Goal: Check status: Check status

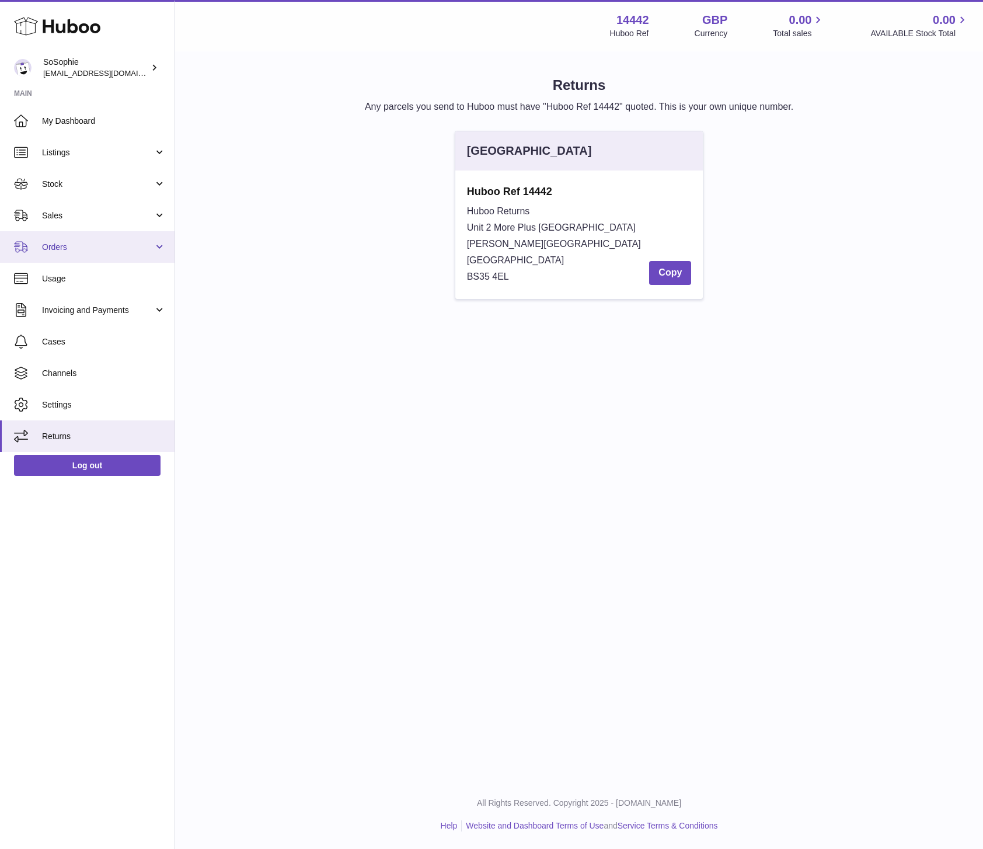
click at [73, 245] on span "Orders" at bounding box center [98, 247] width 112 height 11
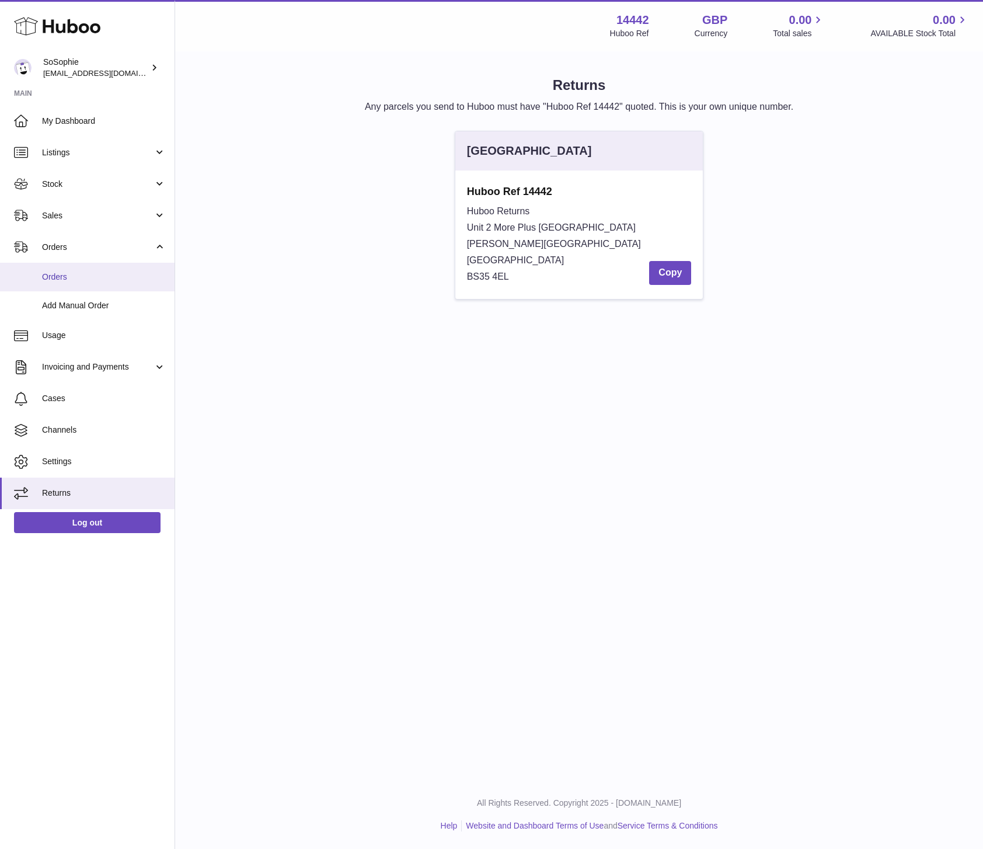
click at [89, 281] on span "Orders" at bounding box center [104, 277] width 124 height 11
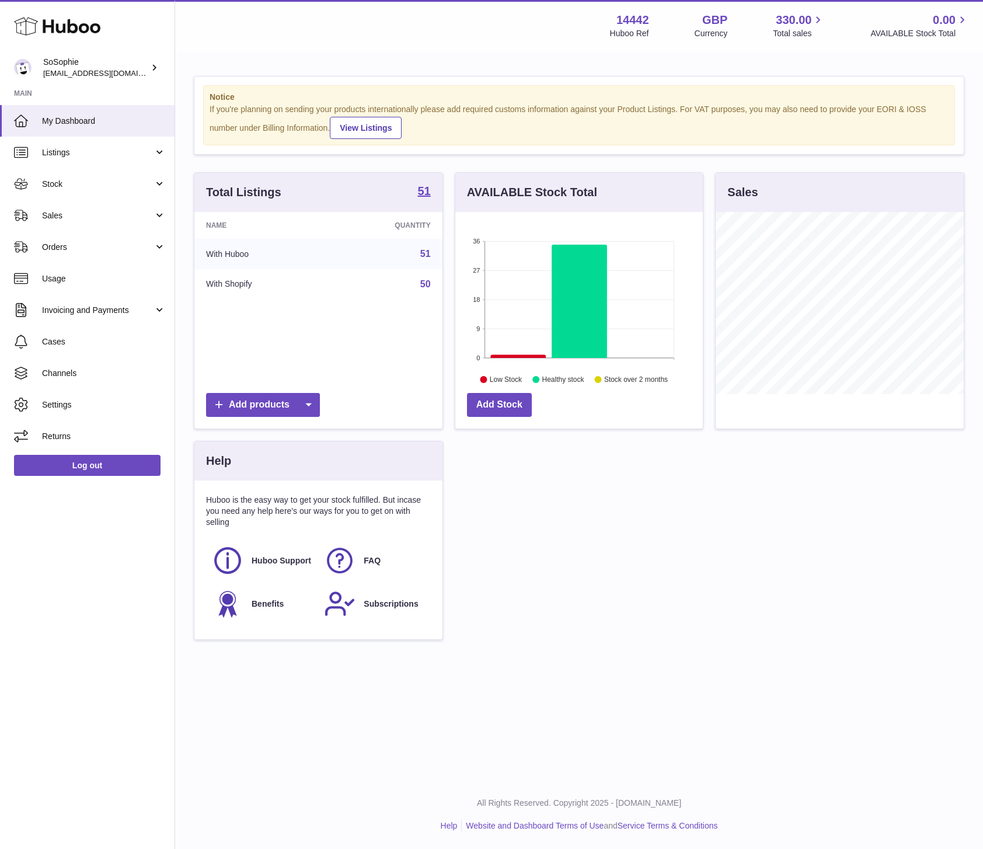
scroll to position [182, 248]
click at [68, 158] on link "Listings" at bounding box center [87, 153] width 175 height 32
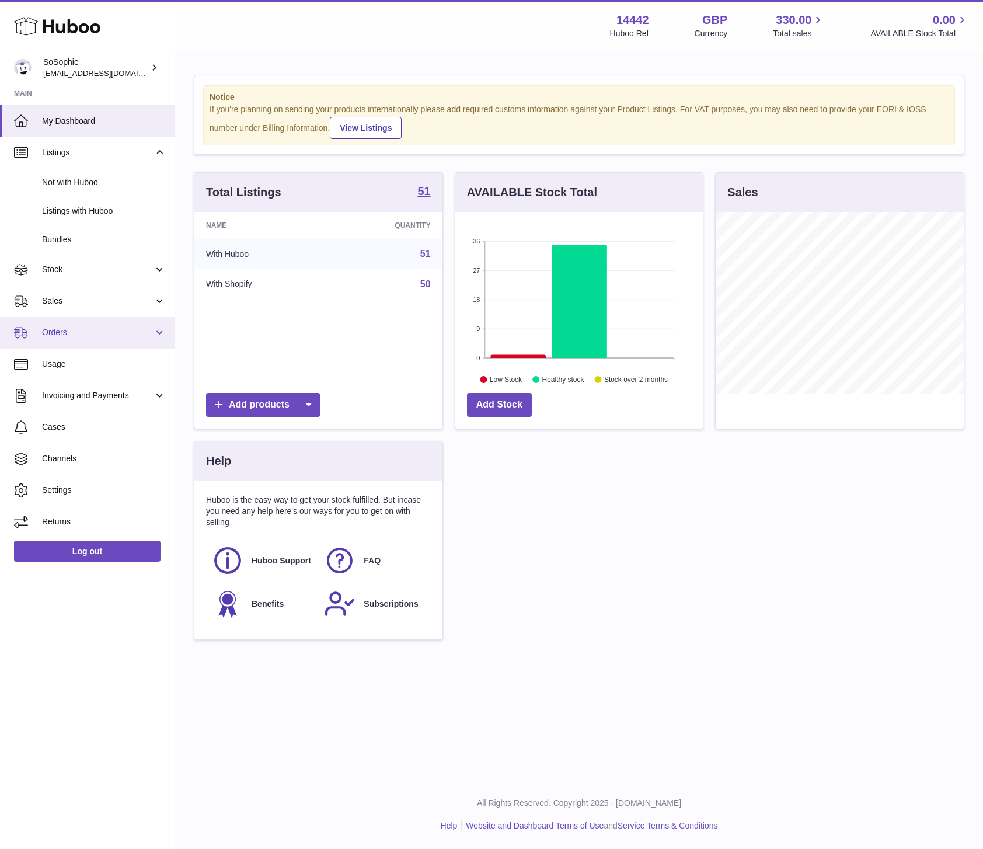
click at [142, 333] on span "Orders" at bounding box center [98, 332] width 112 height 11
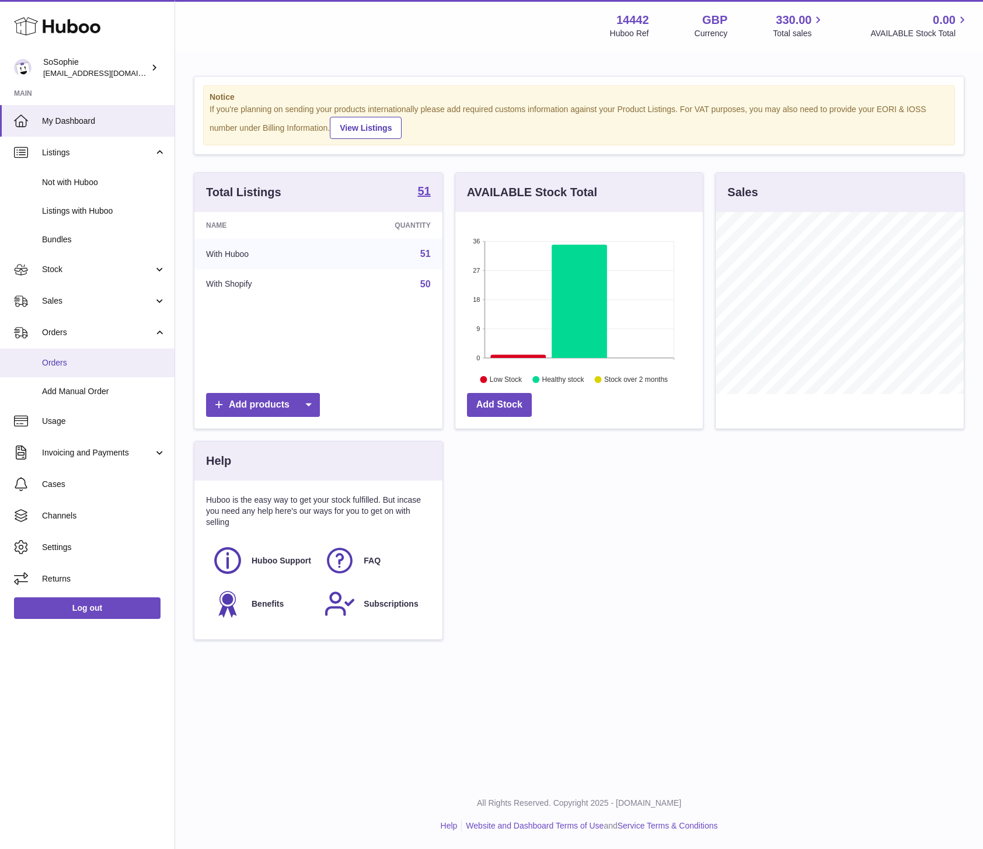
click at [64, 366] on span "Orders" at bounding box center [104, 362] width 124 height 11
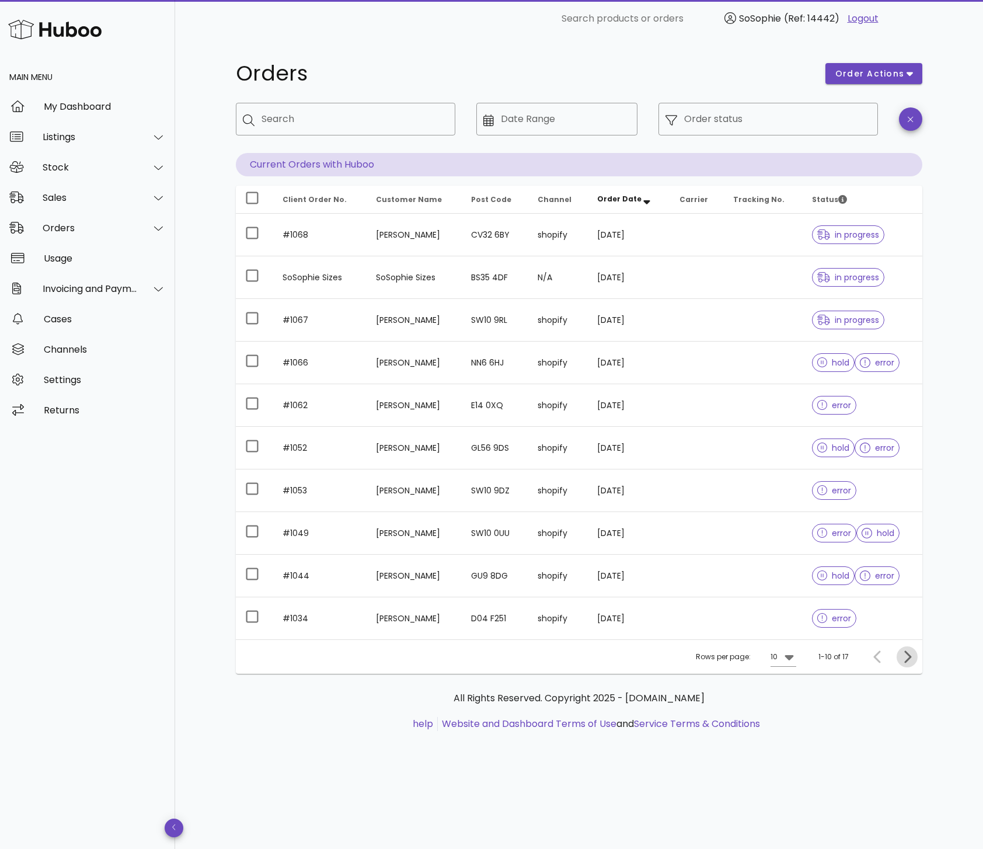
click at [907, 659] on icon "Next page" at bounding box center [908, 657] width 14 height 14
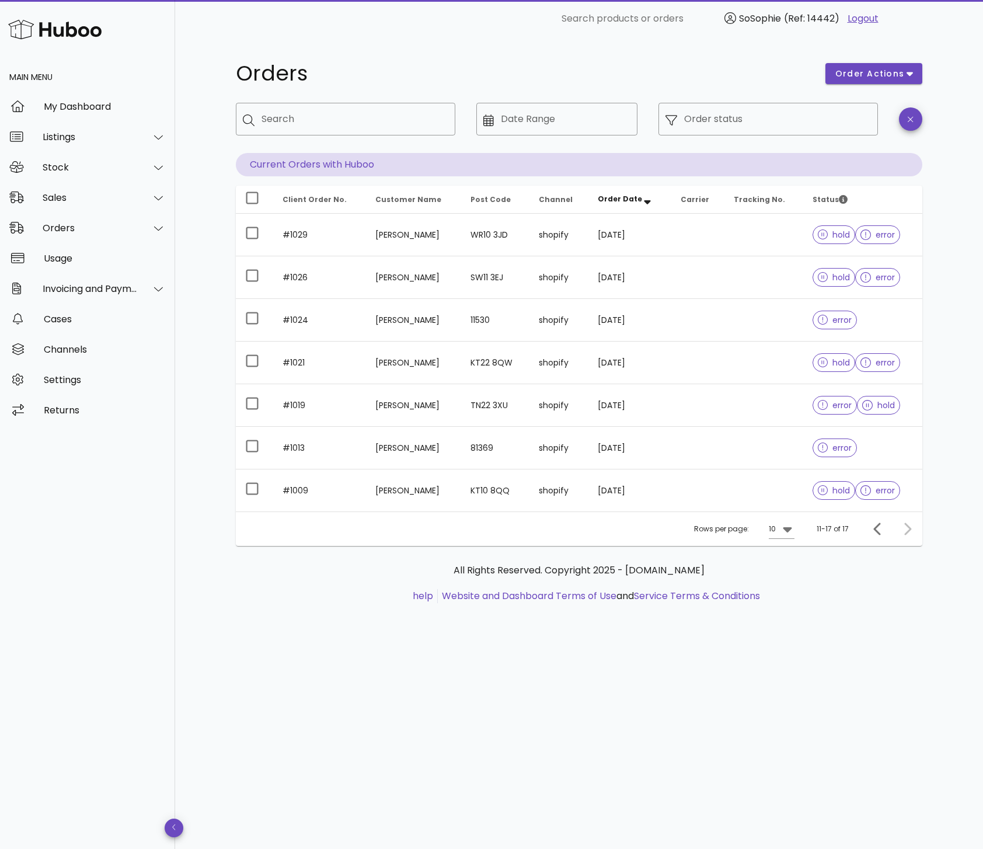
click at [904, 526] on div at bounding box center [905, 529] width 25 height 21
click at [78, 110] on div "My Dashboard" at bounding box center [105, 106] width 122 height 11
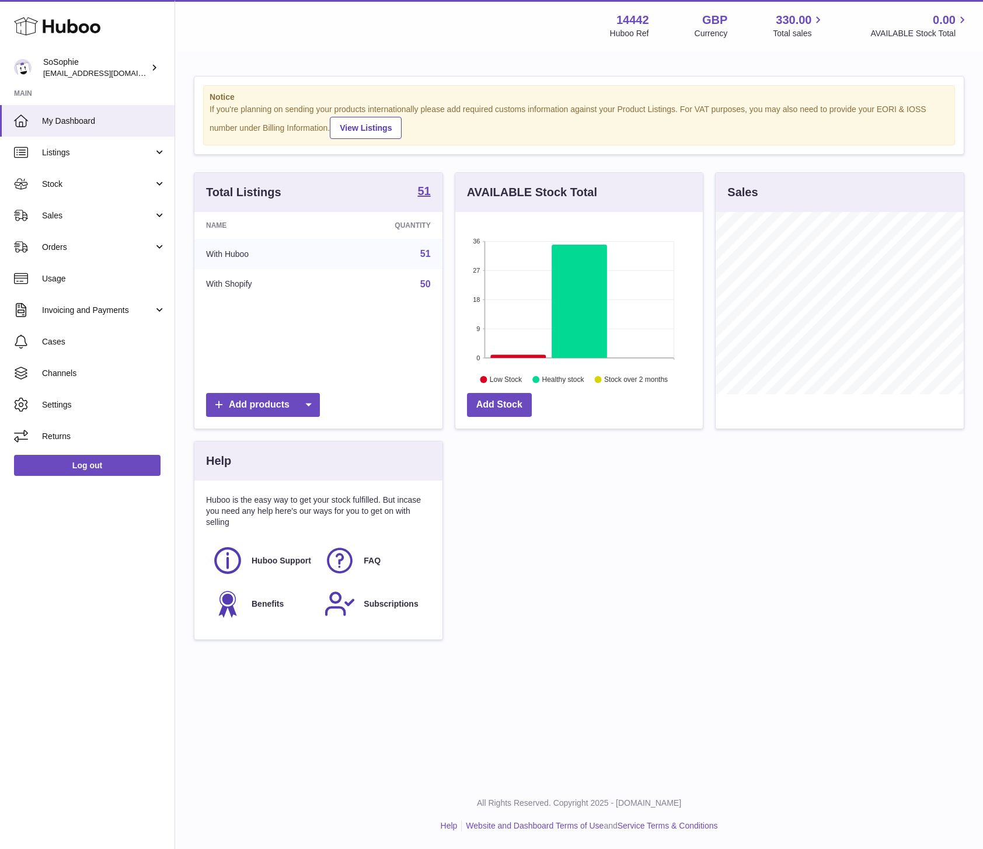
scroll to position [182, 248]
click at [81, 277] on span "Usage" at bounding box center [104, 278] width 124 height 11
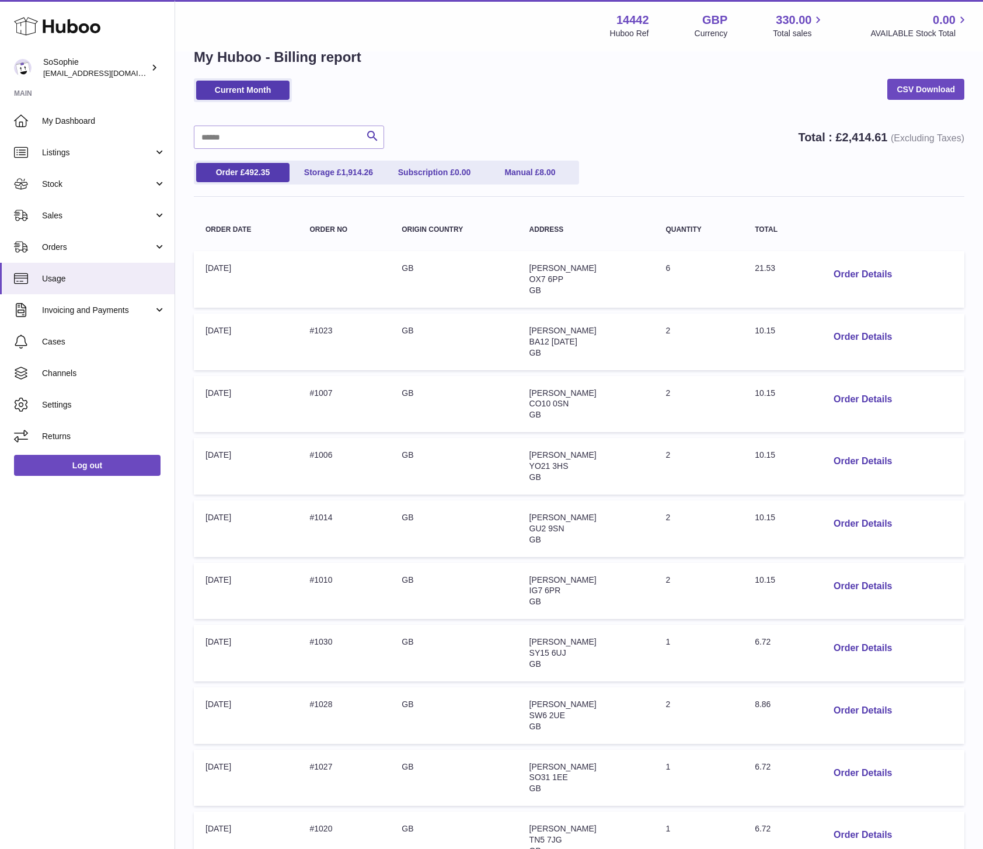
scroll to position [27, 0]
click at [876, 274] on button "Order Details" at bounding box center [863, 275] width 77 height 24
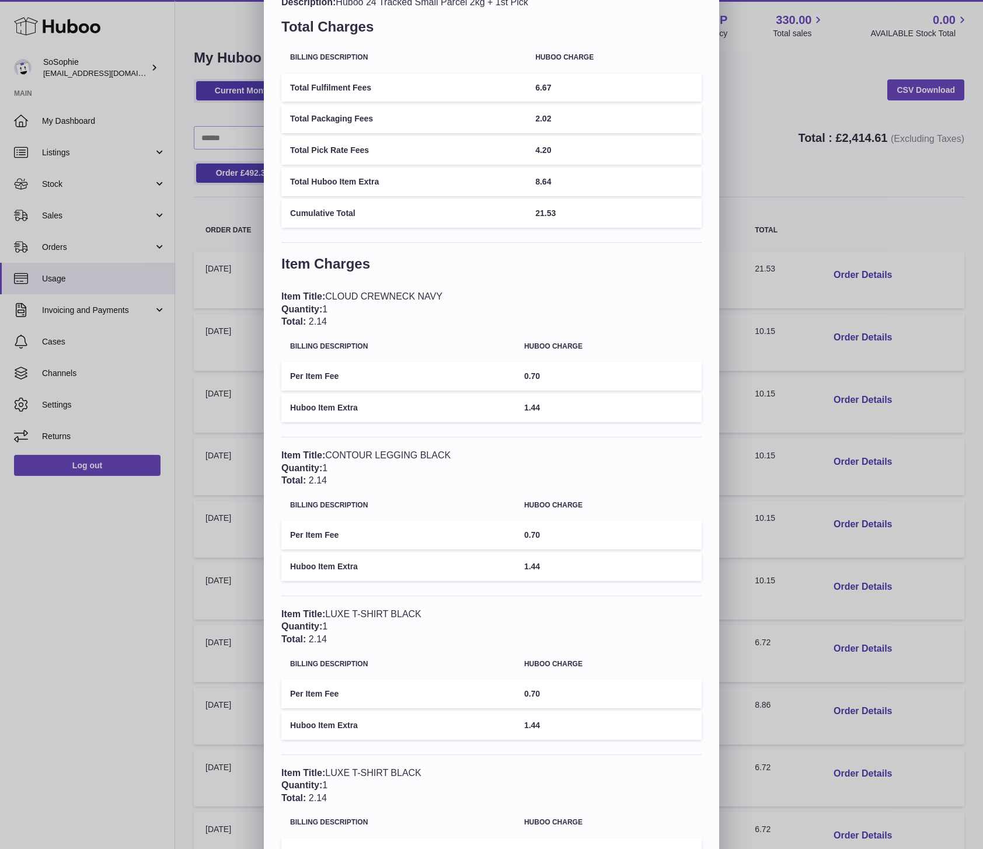
scroll to position [0, 0]
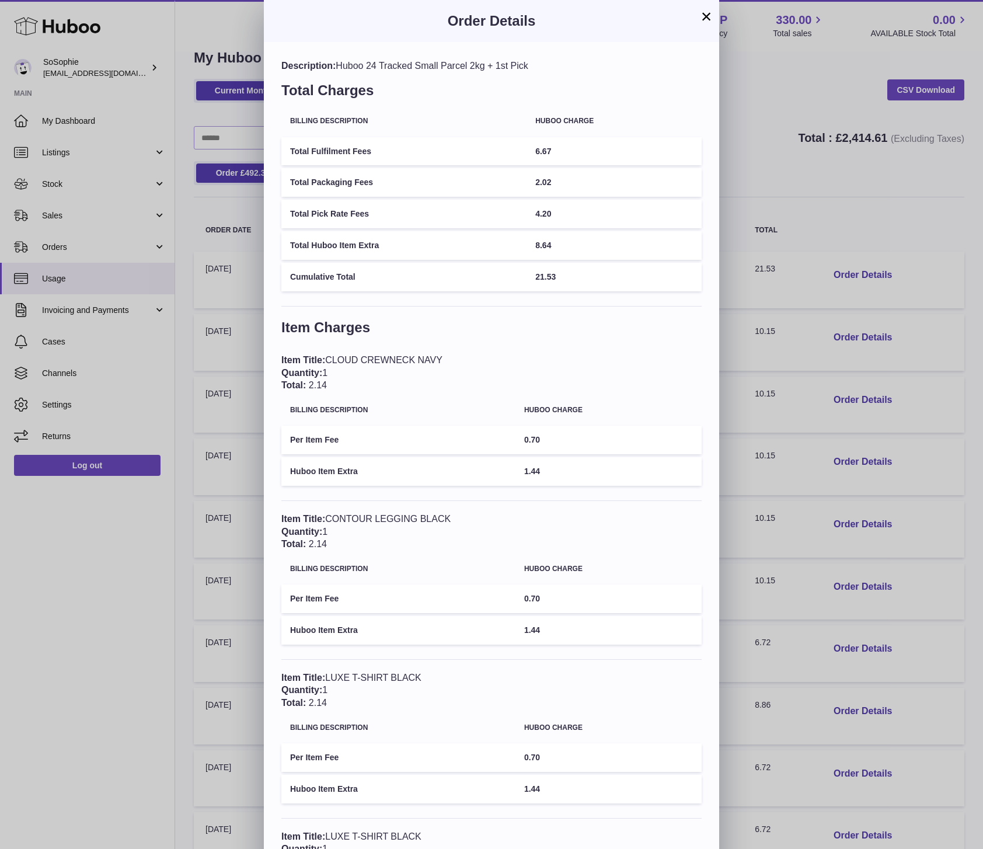
click at [711, 19] on button "×" at bounding box center [707, 16] width 14 height 14
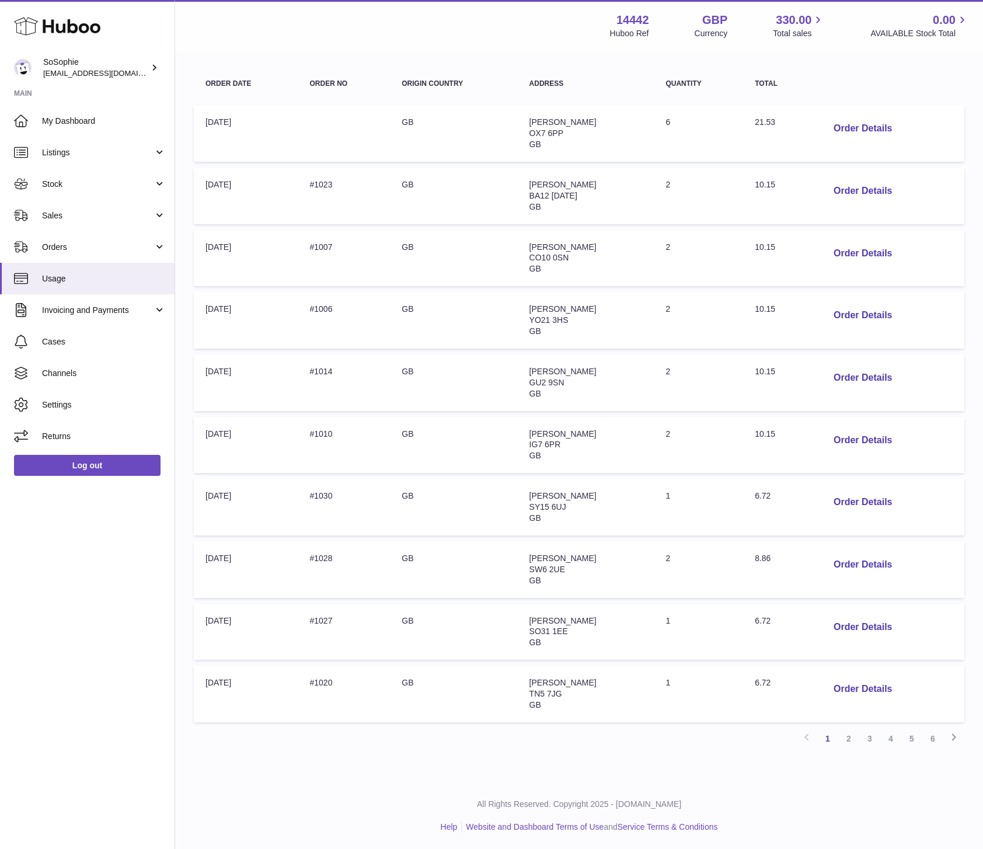
scroll to position [175, 0]
click at [843, 256] on button "Order Details" at bounding box center [863, 253] width 77 height 24
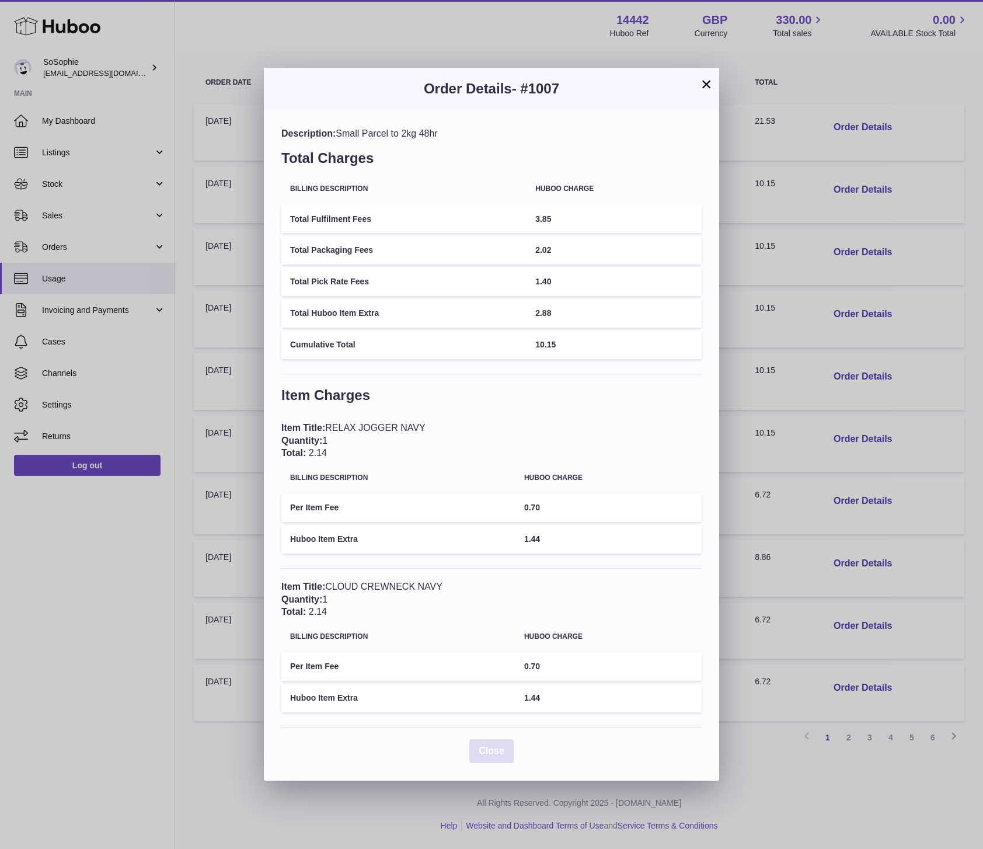
click at [492, 755] on span "Close" at bounding box center [492, 751] width 26 height 10
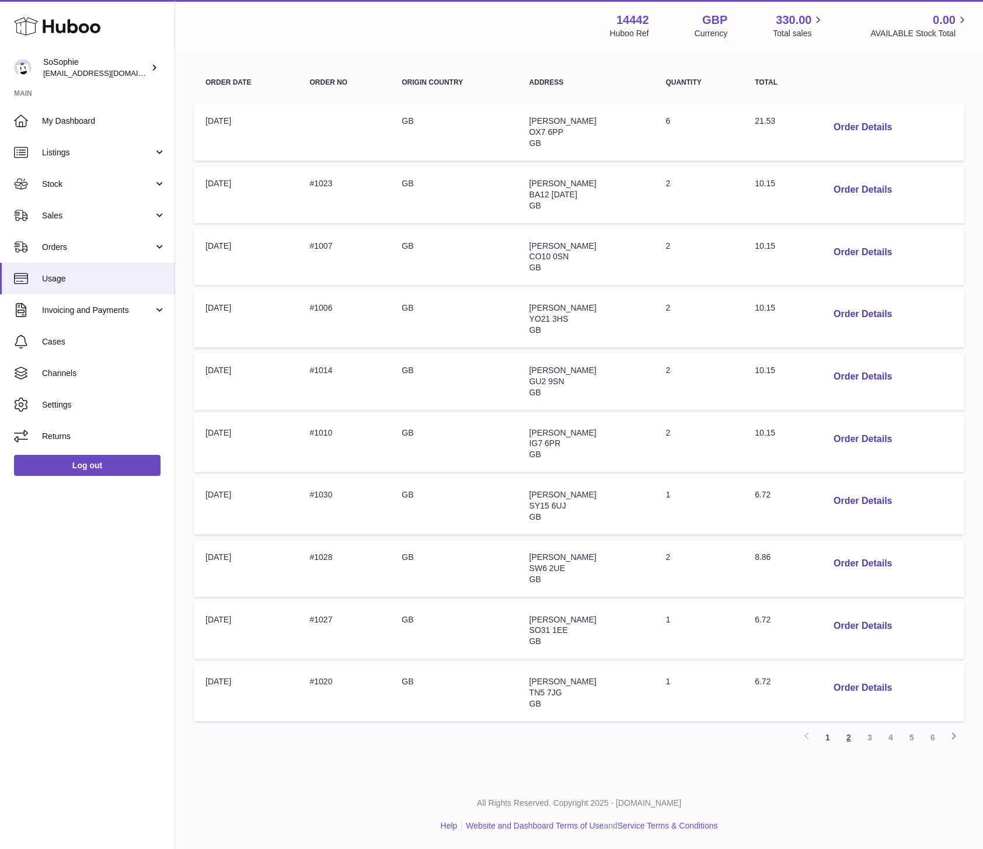
click at [850, 738] on link "2" at bounding box center [849, 737] width 21 height 21
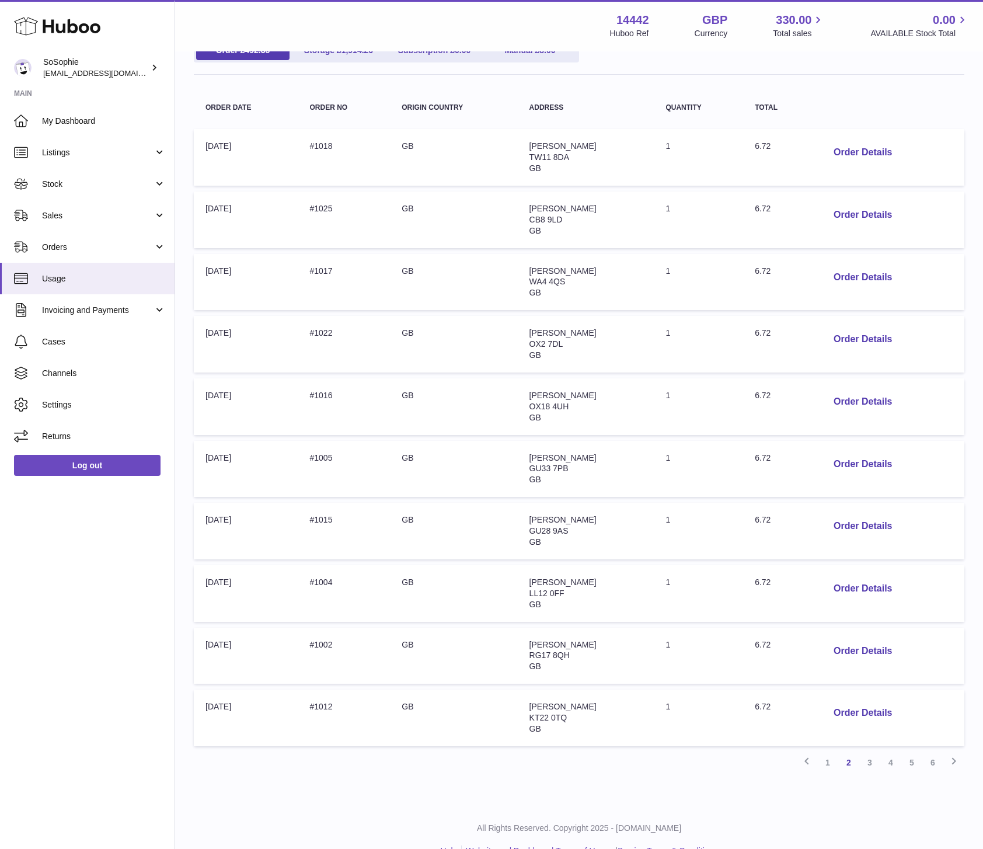
scroll to position [175, 0]
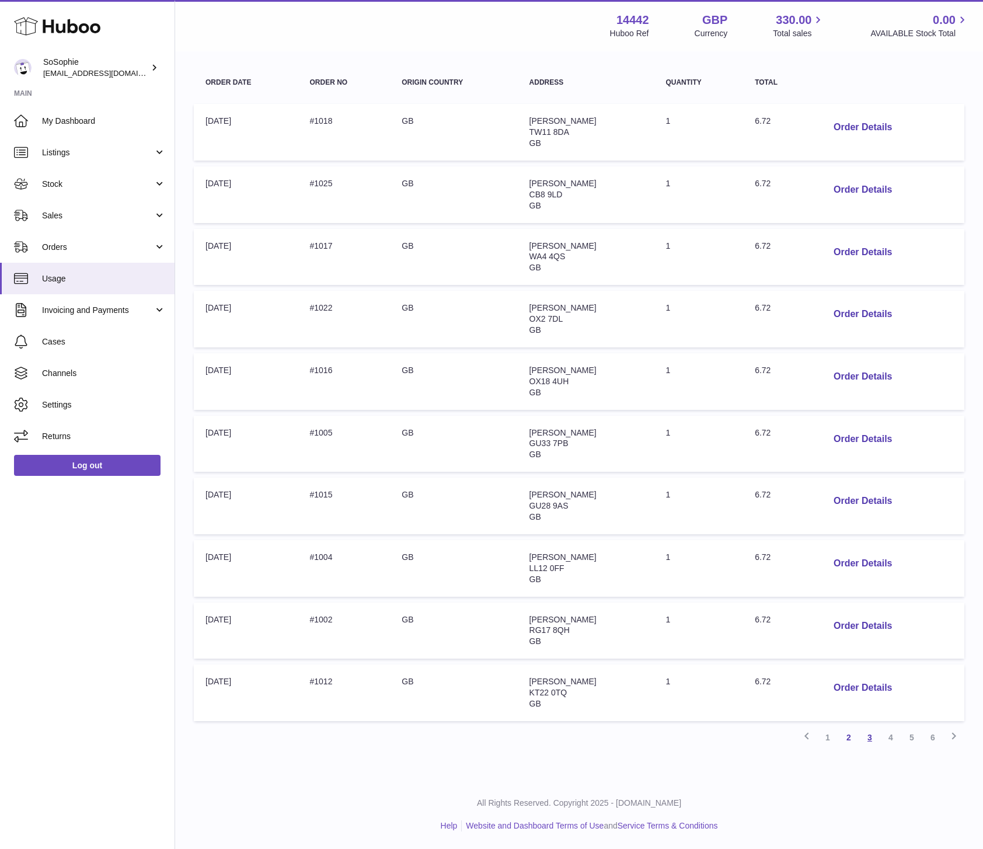
click at [869, 736] on link "3" at bounding box center [870, 737] width 21 height 21
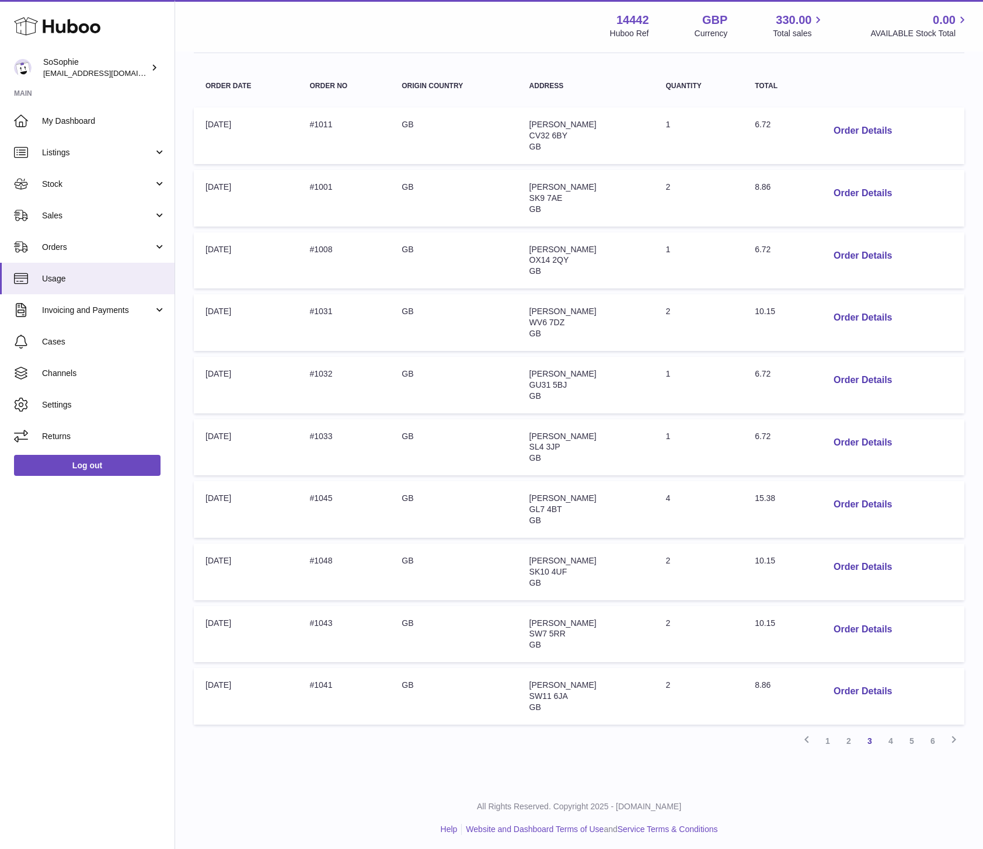
scroll to position [175, 0]
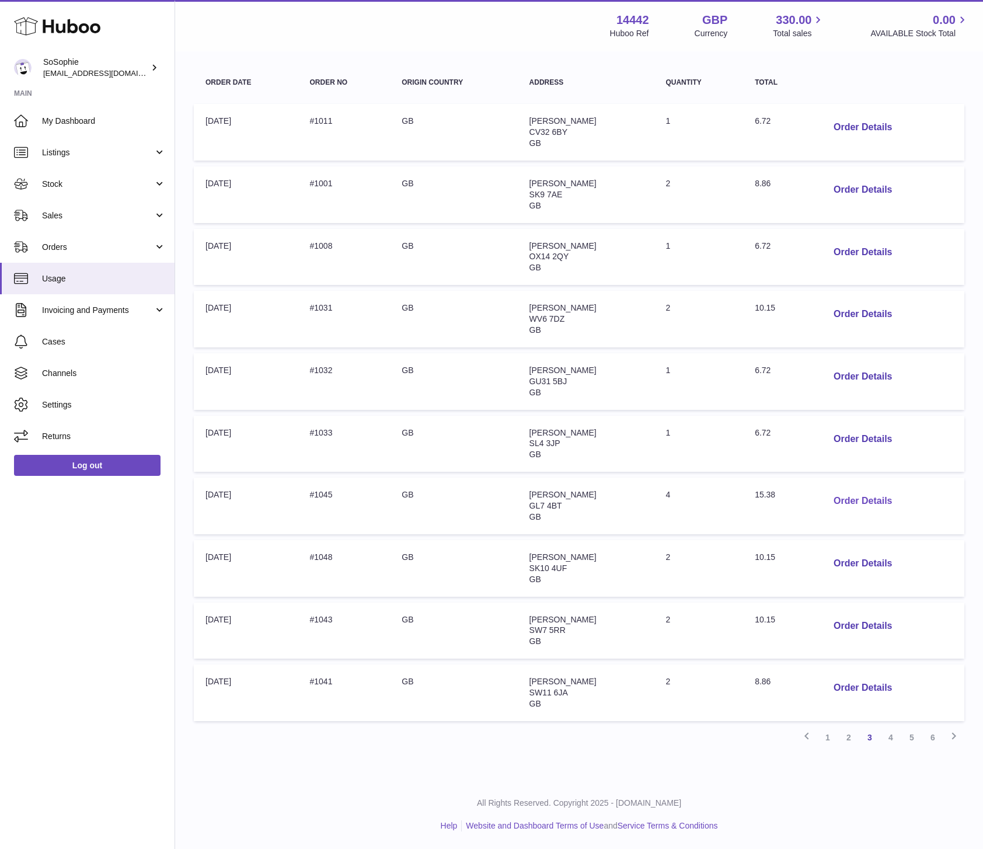
click at [871, 501] on button "Order Details" at bounding box center [863, 501] width 77 height 24
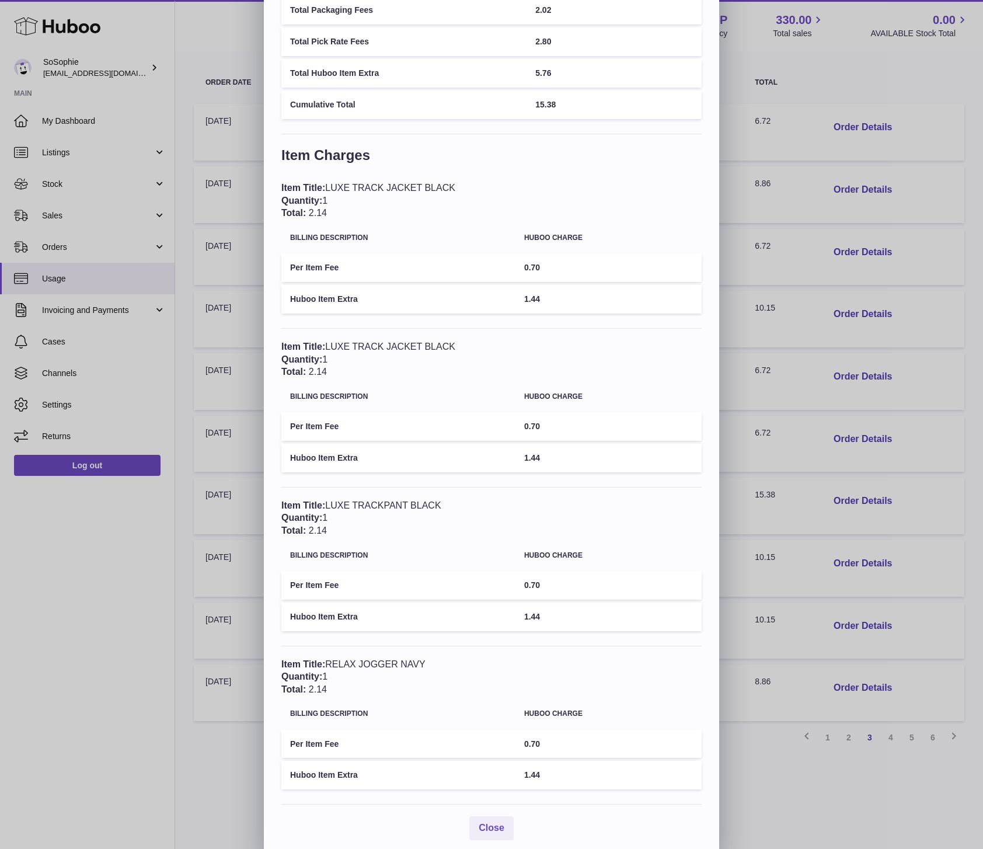
scroll to position [182, 0]
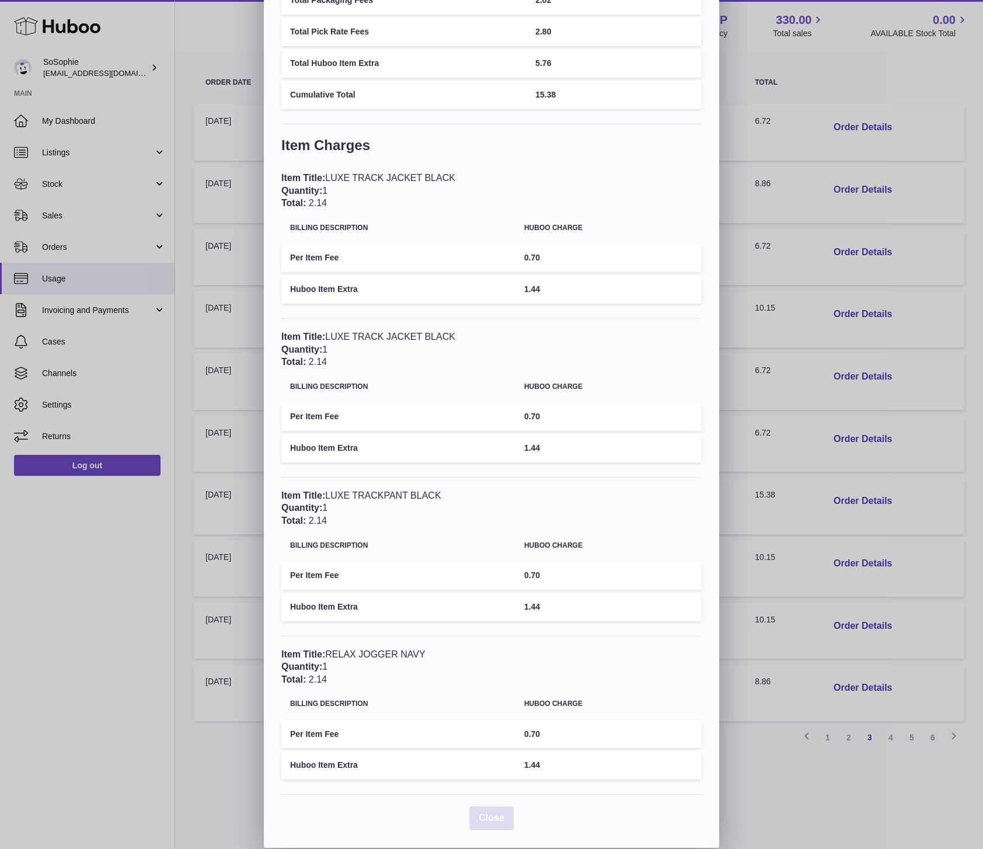
click at [499, 817] on span "Close" at bounding box center [492, 818] width 26 height 10
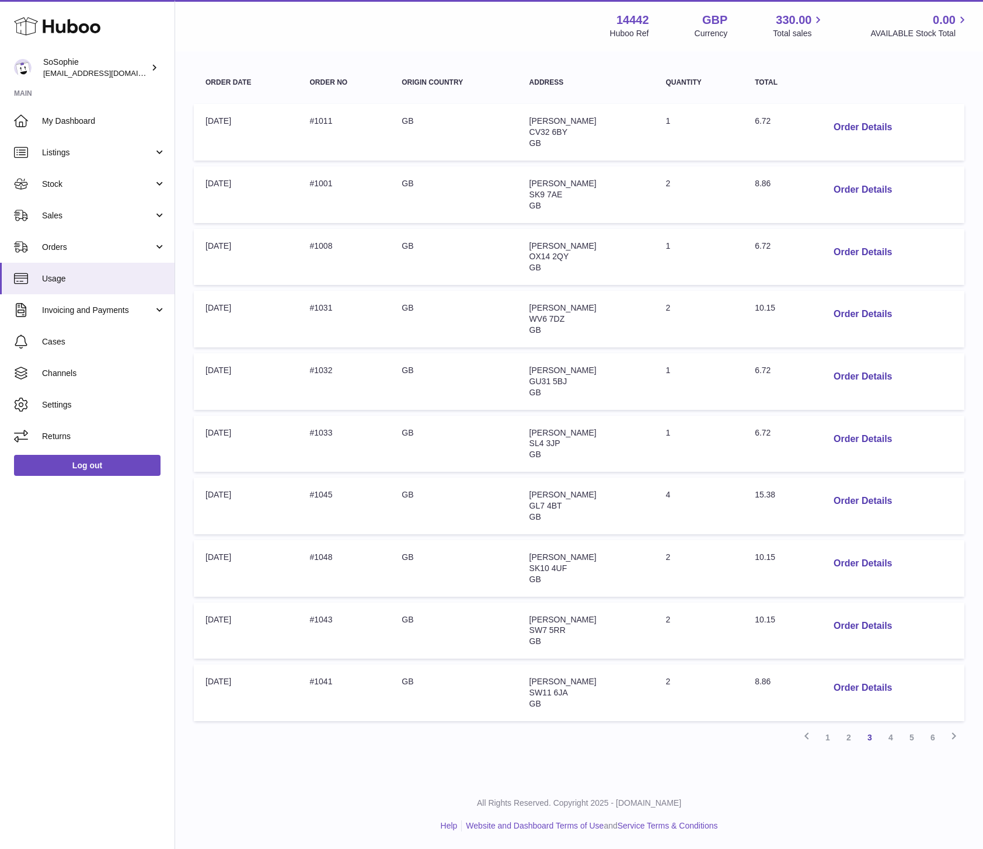
scroll to position [0, 0]
click at [888, 736] on link "4" at bounding box center [891, 737] width 21 height 21
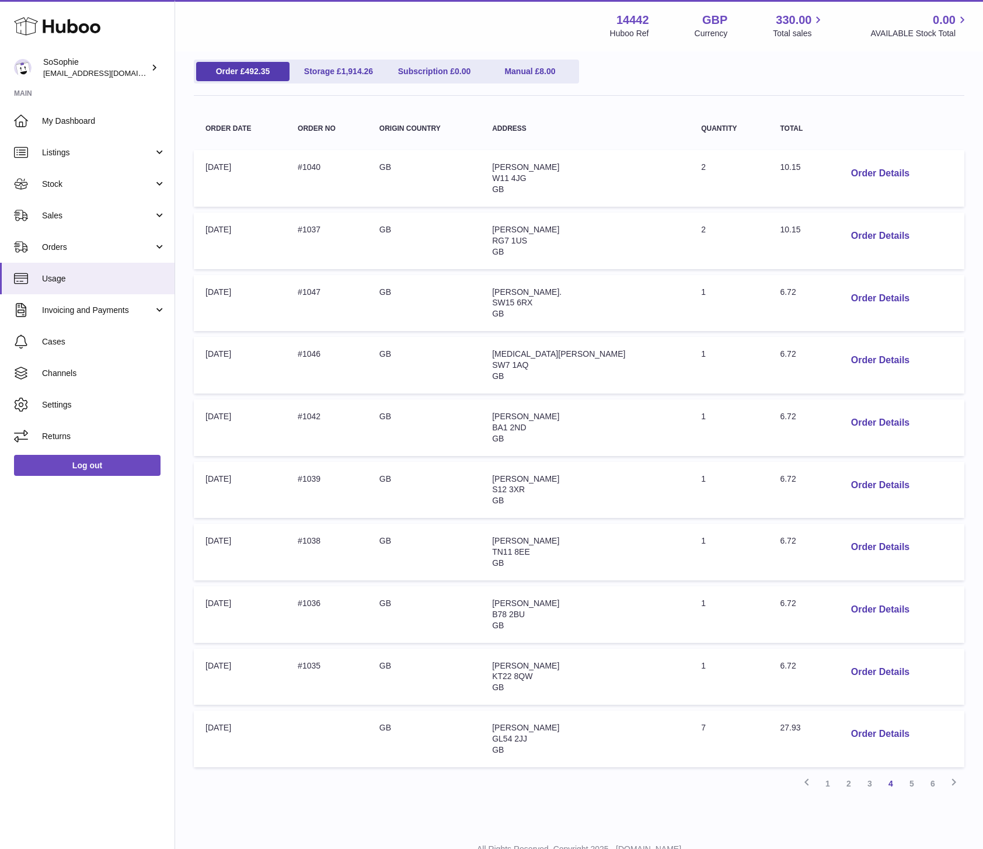
scroll to position [175, 0]
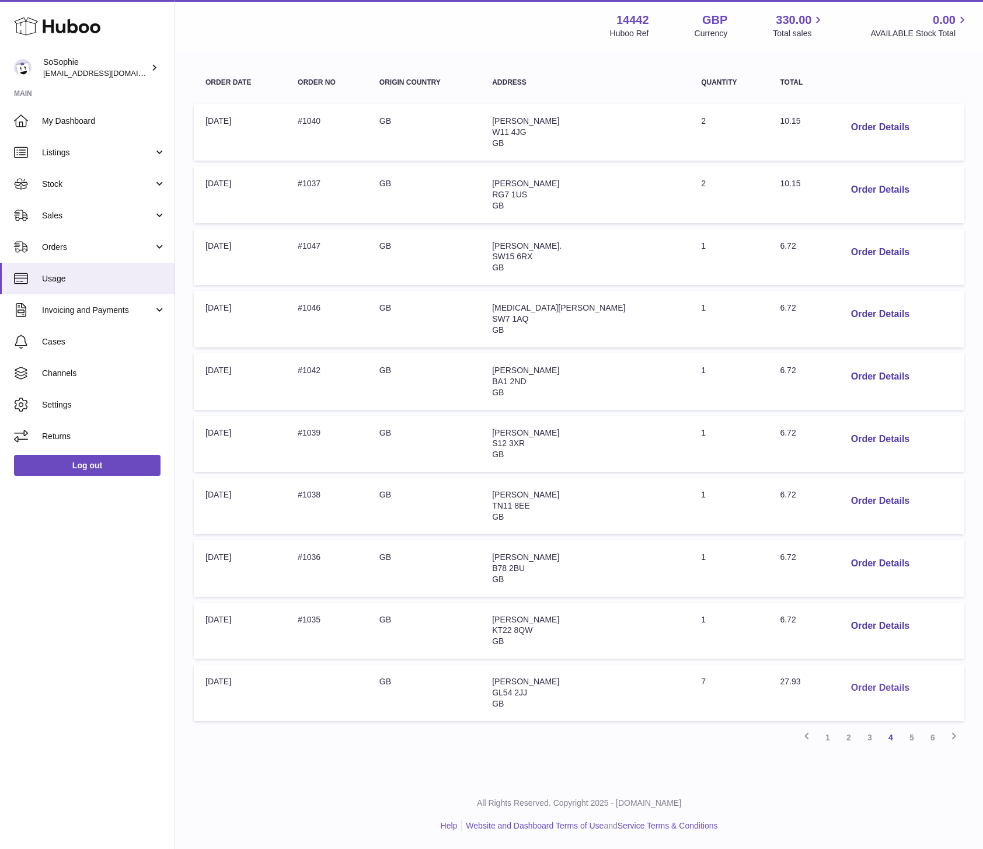
click at [881, 687] on button "Order Details" at bounding box center [880, 688] width 77 height 24
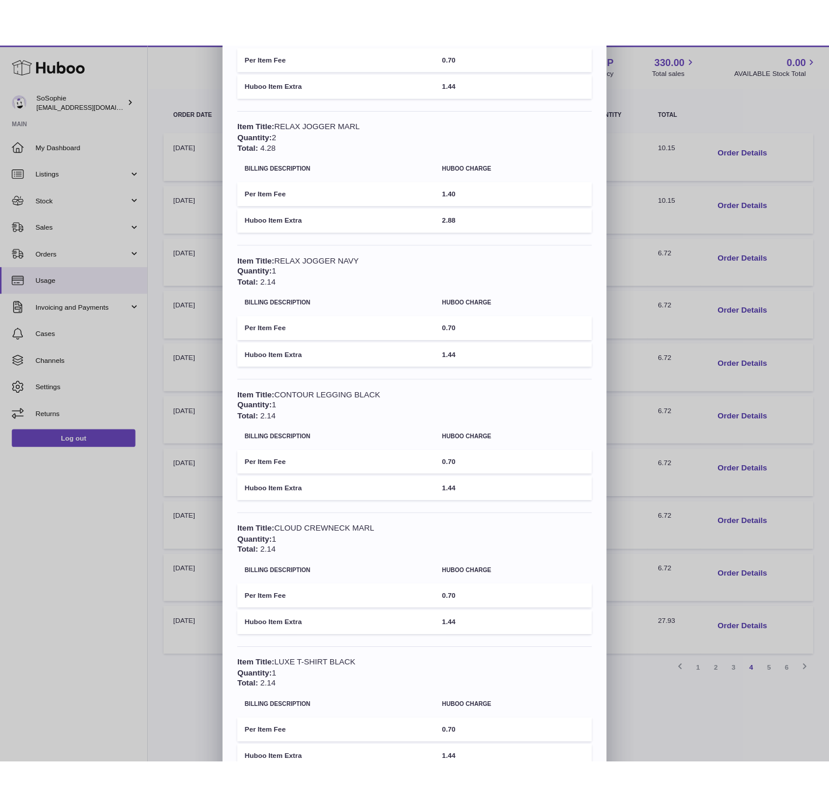
scroll to position [500, 0]
